Goal: Task Accomplishment & Management: Use online tool/utility

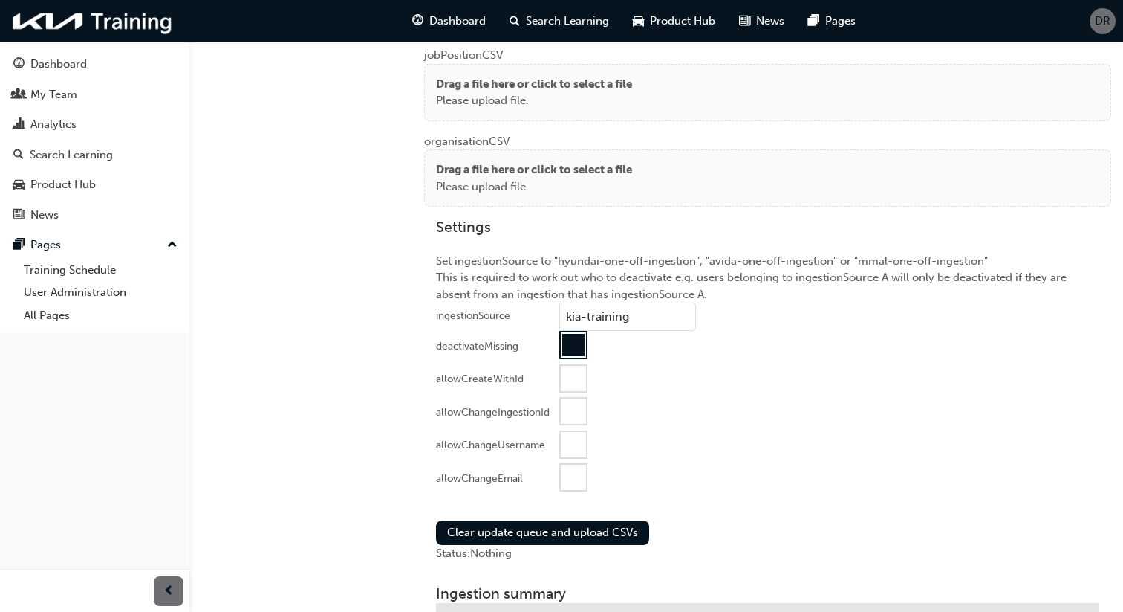
scroll to position [1448, 0]
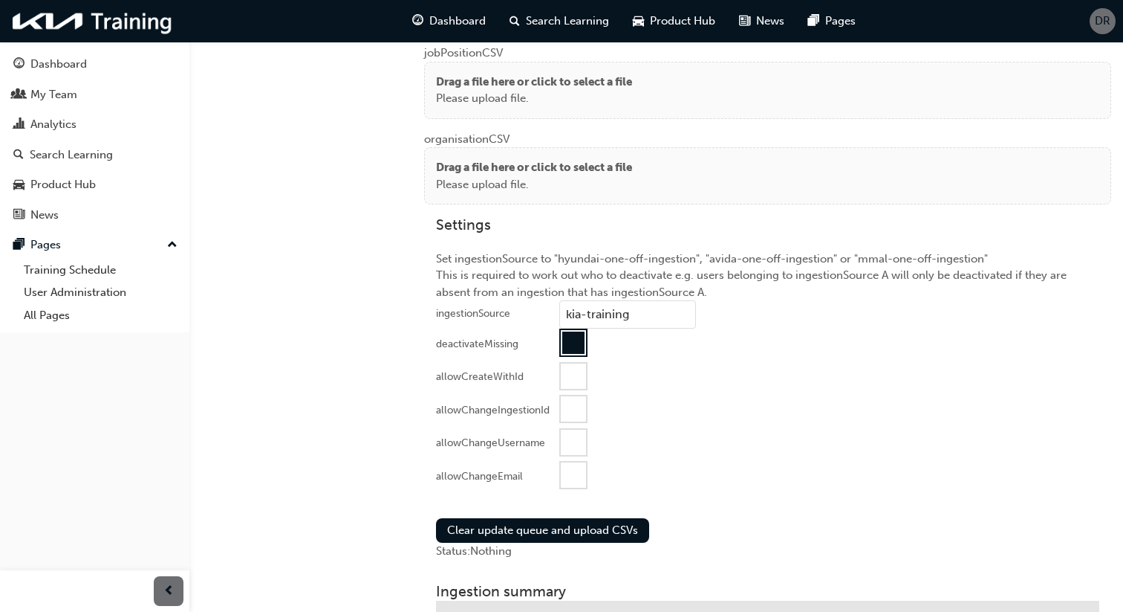
click at [578, 468] on div at bounding box center [573, 474] width 25 height 25
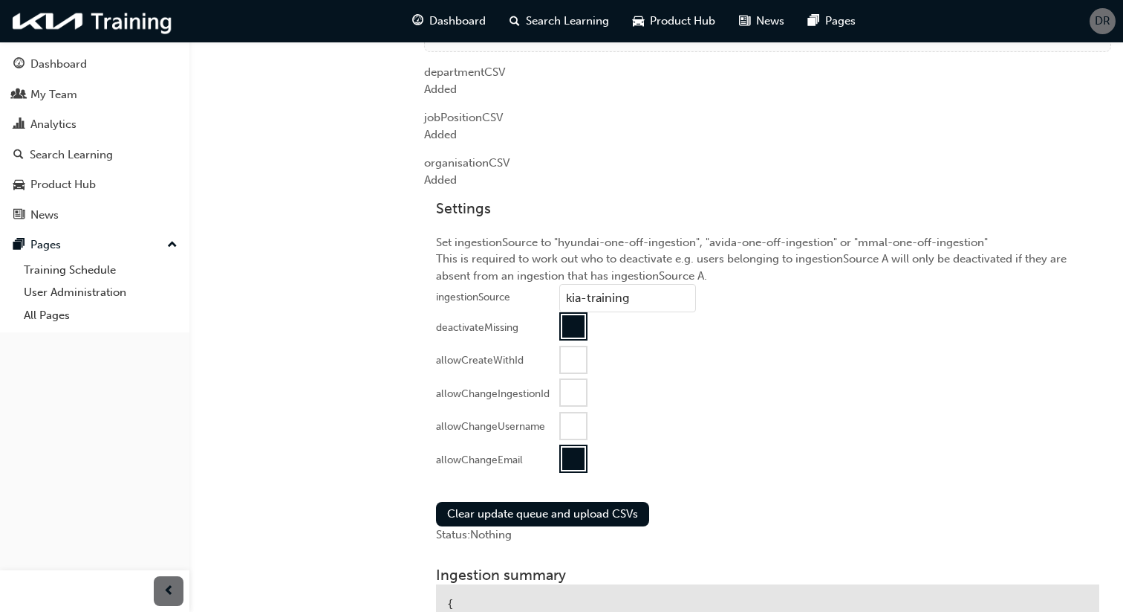
scroll to position [1316, 0]
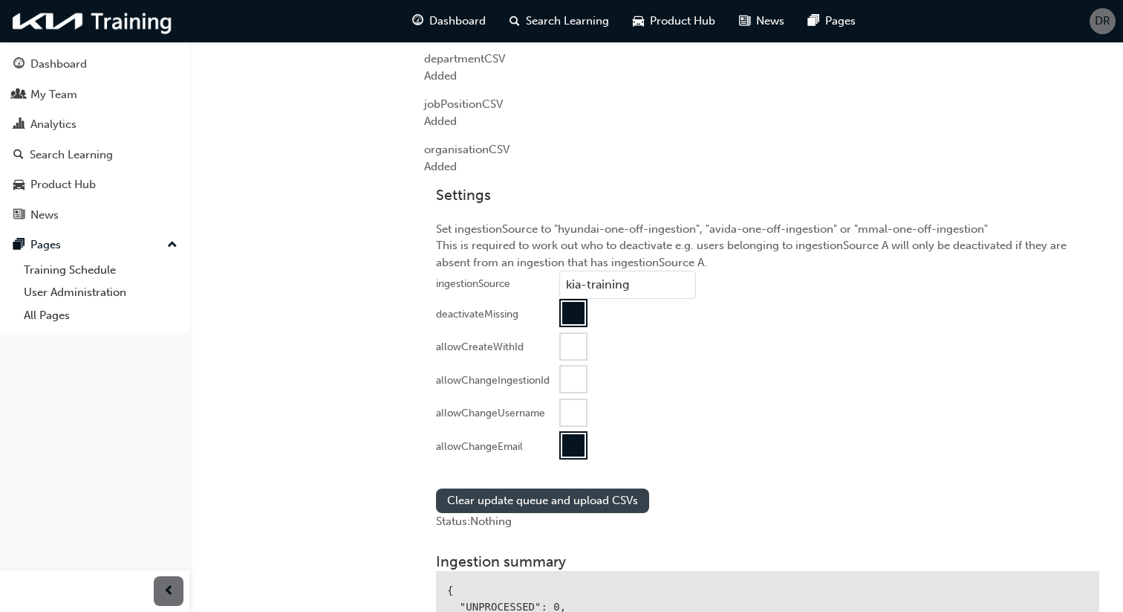
click at [577, 503] on button "Clear update queue and upload CSVs" at bounding box center [542, 500] width 213 height 25
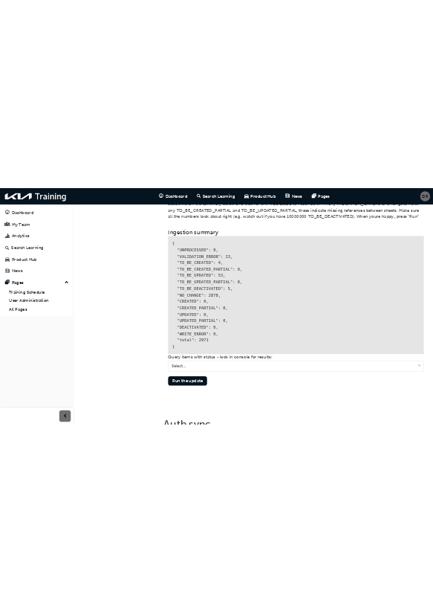
scroll to position [1808, 0]
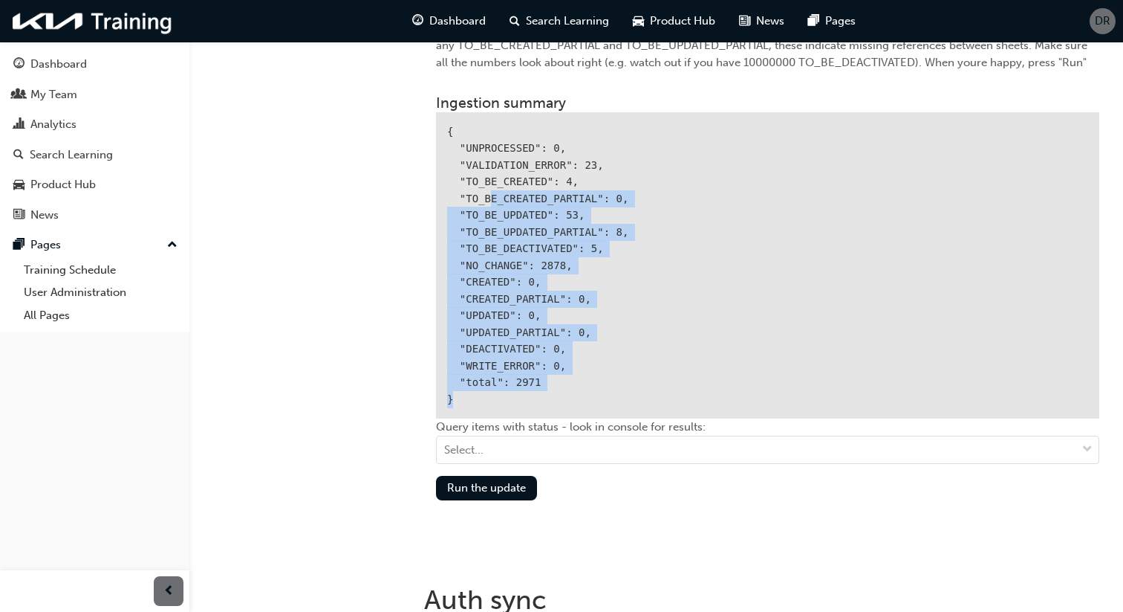
drag, startPoint x: 493, startPoint y: 192, endPoint x: 616, endPoint y: 388, distance: 230.7
click at [616, 388] on div "{ "UNPROCESSED": 0, "VALIDATION_ERROR": 23, "TO_BE_CREATED": 4, "TO_BE_CREATED_…" at bounding box center [768, 265] width 664 height 307
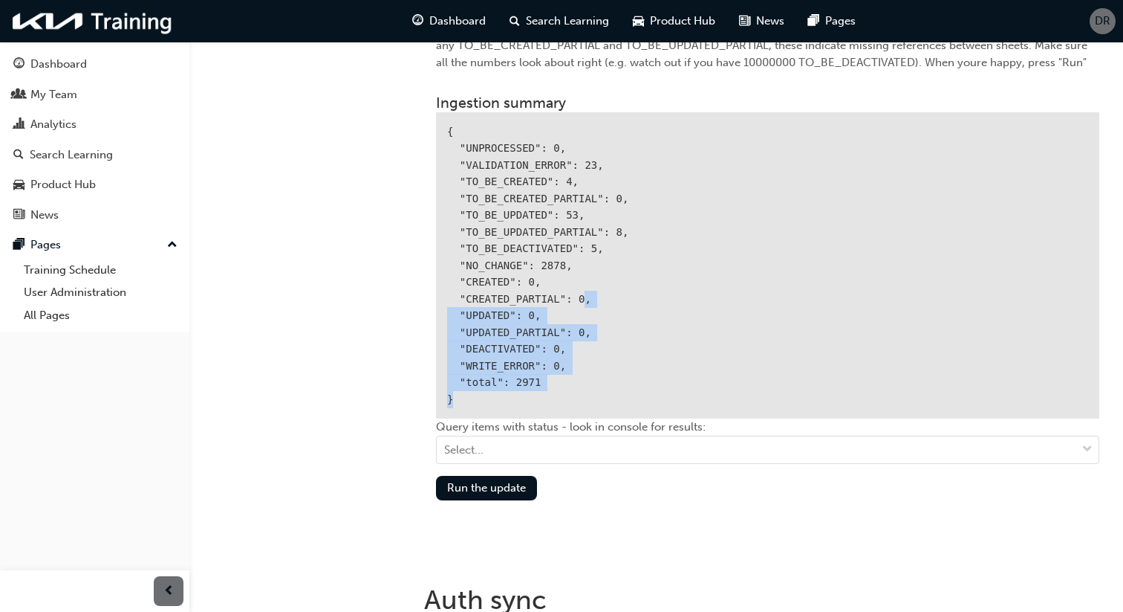
drag, startPoint x: 616, startPoint y: 388, endPoint x: 582, endPoint y: 292, distance: 101.8
click at [582, 292] on div "{ "UNPROCESSED": 0, "VALIDATION_ERROR": 23, "TO_BE_CREATED": 4, "TO_BE_CREATED_…" at bounding box center [768, 265] width 664 height 307
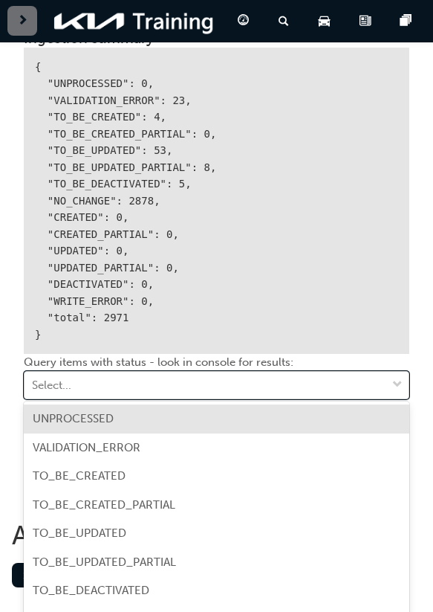
scroll to position [2066, 0]
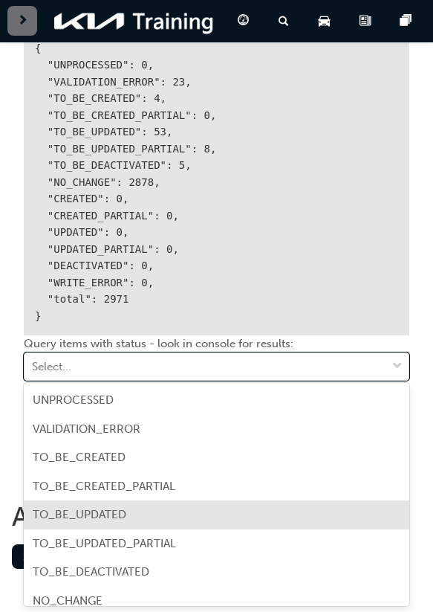
click at [291, 510] on div "TO_BE_UPDATED" at bounding box center [217, 514] width 386 height 29
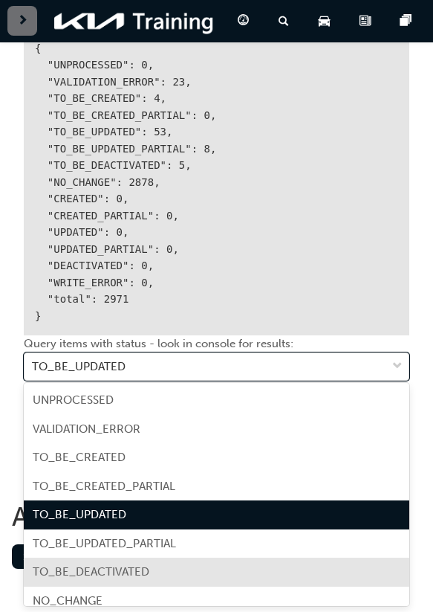
click at [162, 568] on div "TO_BE_DEACTIVATED" at bounding box center [217, 571] width 386 height 29
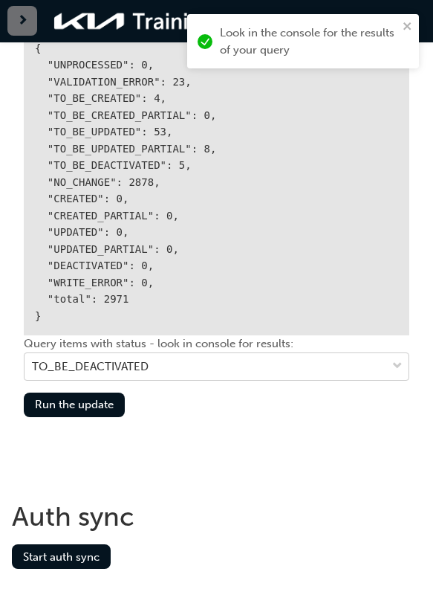
click at [198, 364] on div "TO_BE_DEACTIVATED" at bounding box center [206, 366] width 362 height 26
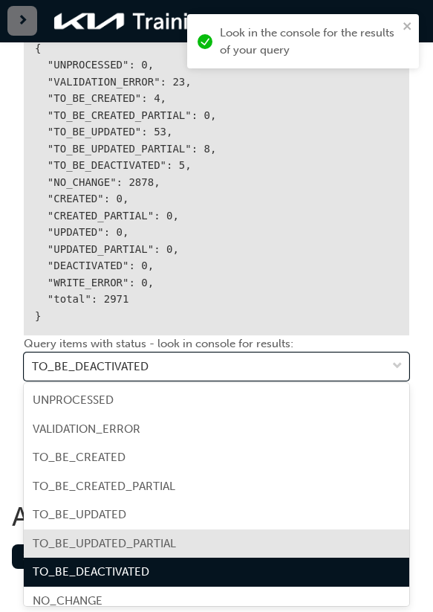
click at [176, 545] on div "TO_BE_UPDATED_PARTIAL" at bounding box center [217, 543] width 386 height 29
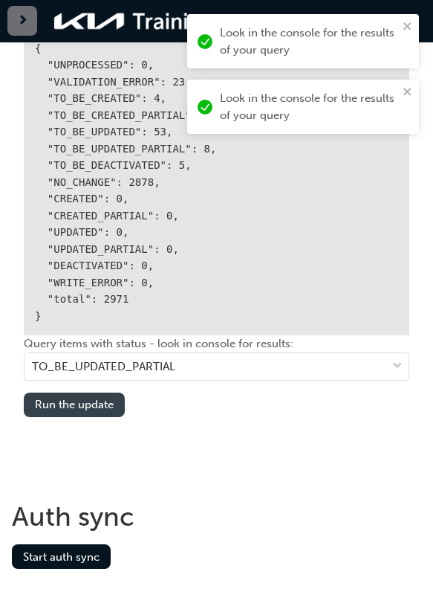
click at [91, 406] on button "Run the update" at bounding box center [74, 404] width 101 height 25
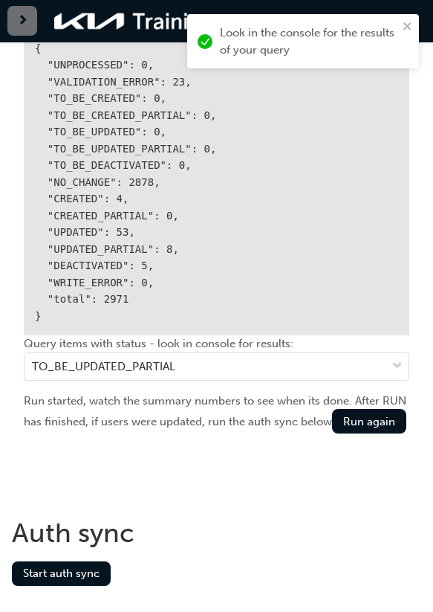
scroll to position [2095, 0]
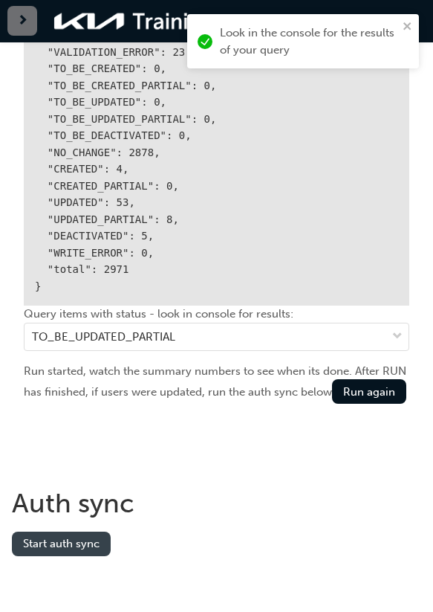
click at [83, 541] on button "Start auth sync" at bounding box center [61, 543] width 99 height 25
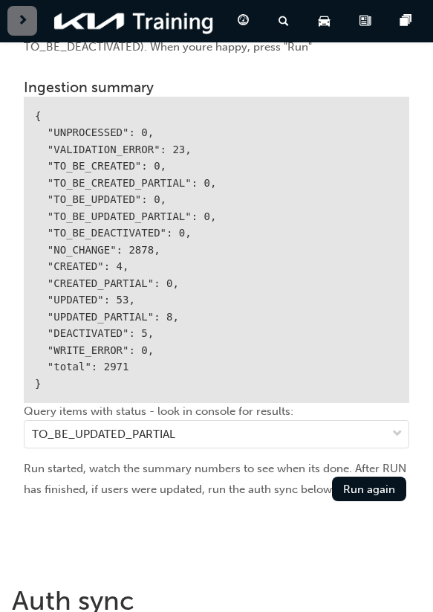
scroll to position [1977, 0]
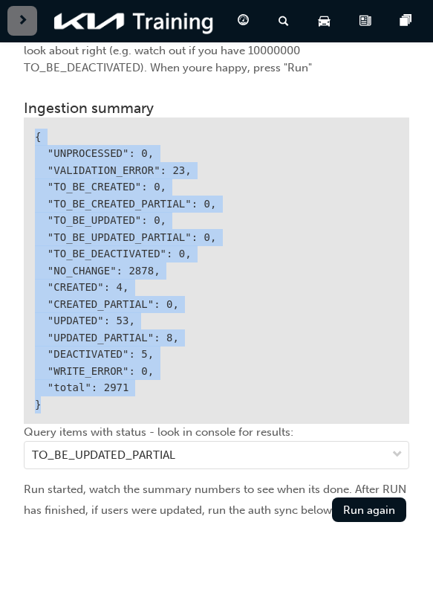
drag, startPoint x: 30, startPoint y: 132, endPoint x: 146, endPoint y: 415, distance: 306.6
click at [146, 415] on div "{ "UNPROCESSED": 0, "VALIDATION_ERROR": 23, "TO_BE_CREATED": 0, "TO_BE_CREATED_…" at bounding box center [217, 270] width 386 height 307
copy div "{ "UNPROCESSED": 0, "VALIDATION_ERROR": 23, "TO_BE_CREATED": 0, "TO_BE_CREATED_…"
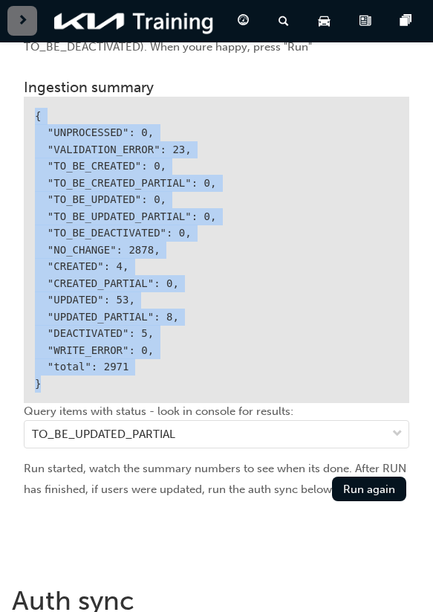
scroll to position [1997, 0]
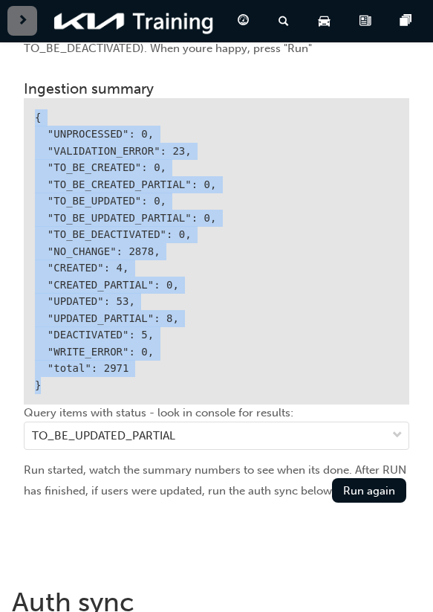
copy div "{ "UNPROCESSED": 0, "VALIDATION_ERROR": 23, "TO_BE_CREATED": 0, "TO_BE_CREATED_…"
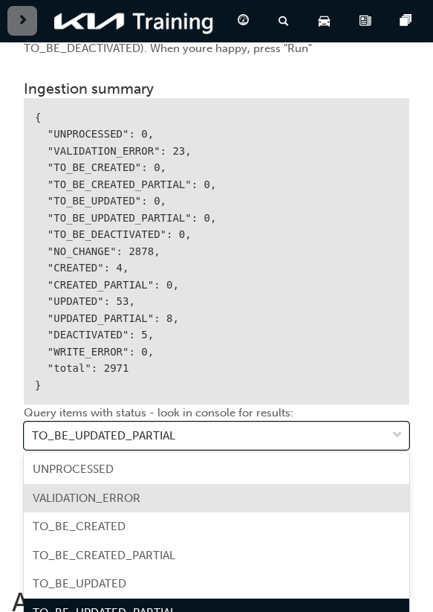
scroll to position [2066, 0]
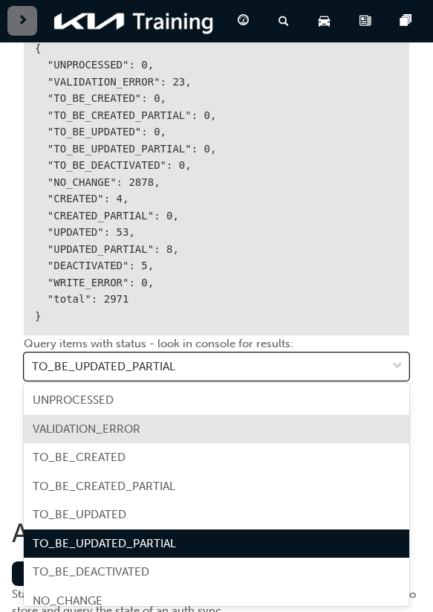
click at [213, 432] on div "VALIDATION_ERROR" at bounding box center [217, 429] width 386 height 29
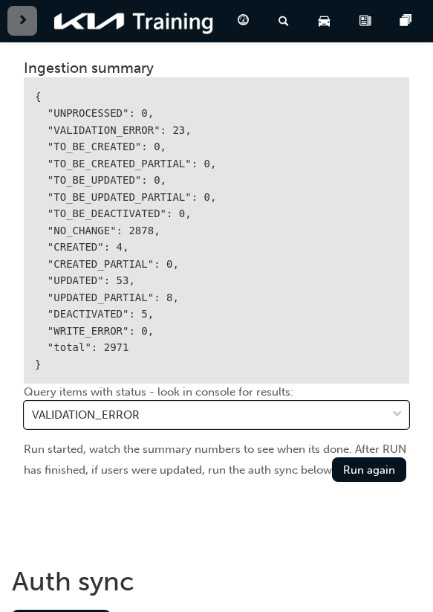
scroll to position [2014, 0]
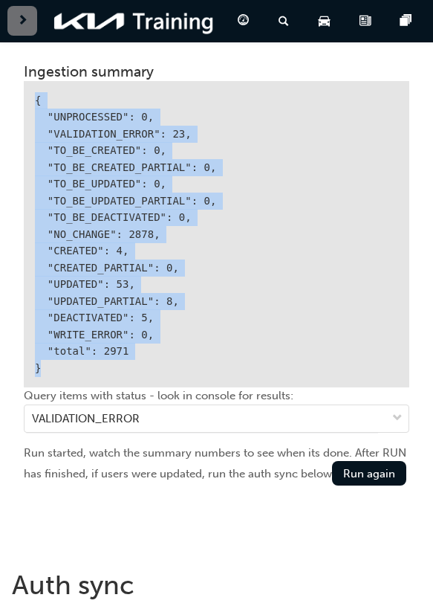
drag, startPoint x: 30, startPoint y: 91, endPoint x: 163, endPoint y: 357, distance: 298.4
click at [163, 357] on div "{ "UNPROCESSED": 0, "VALIDATION_ERROR": 23, "TO_BE_CREATED": 0, "TO_BE_CREATED_…" at bounding box center [217, 234] width 386 height 307
copy div "{ "UNPROCESSED": 0, "VALIDATION_ERROR": 23, "TO_BE_CREATED": 0, "TO_BE_CREATED_…"
